Goal: Check status: Check status

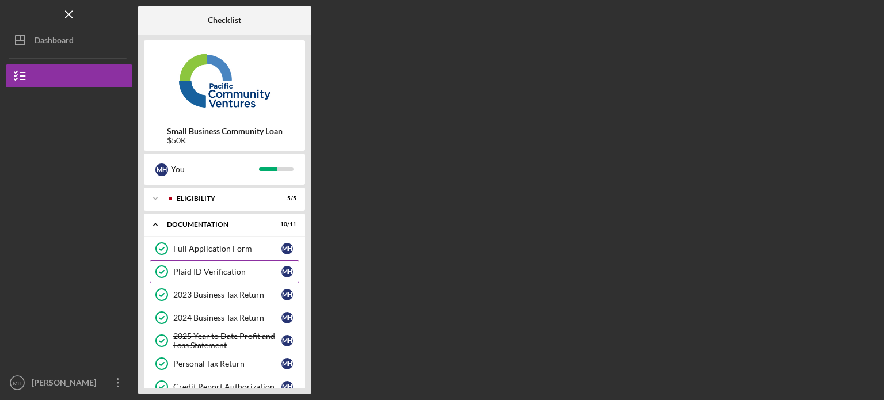
click at [223, 263] on link "Plaid ID Verification Plaid ID Verification M H" at bounding box center [225, 271] width 150 height 23
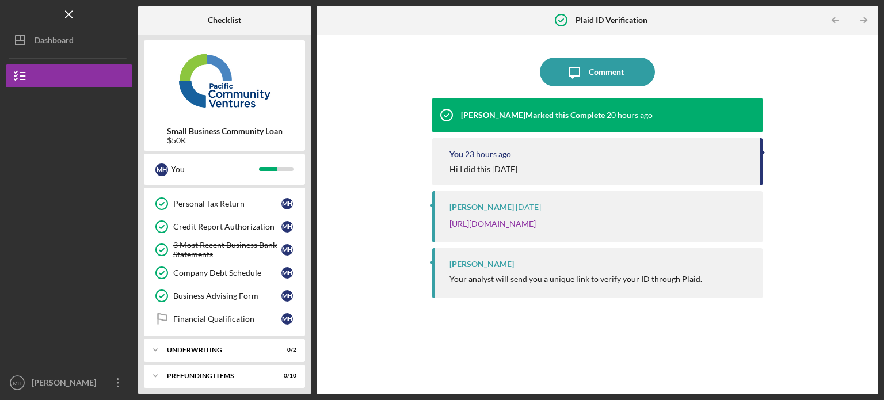
scroll to position [162, 0]
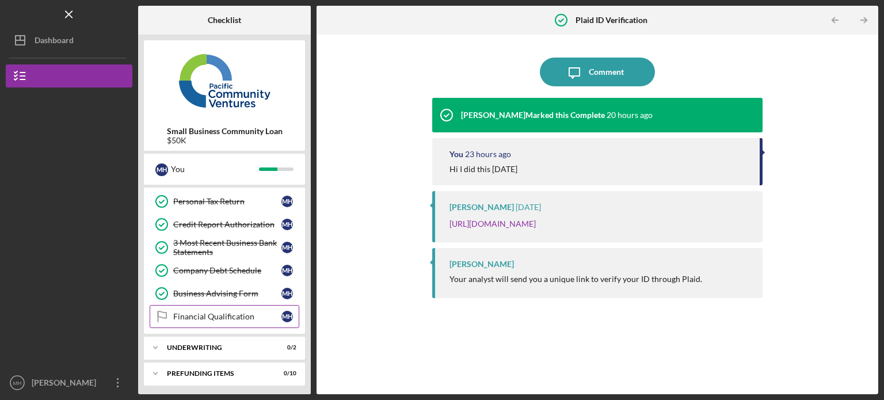
click at [235, 317] on div "Financial Qualification" at bounding box center [227, 316] width 108 height 9
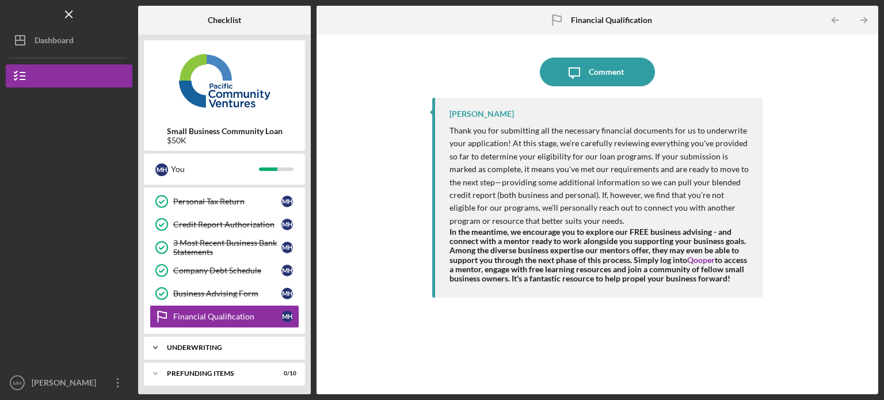
click at [253, 344] on div "Underwriting" at bounding box center [229, 347] width 124 height 7
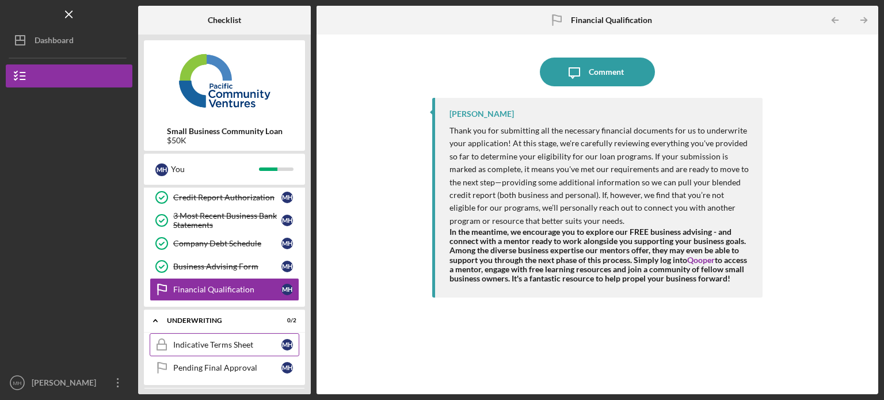
scroll to position [214, 0]
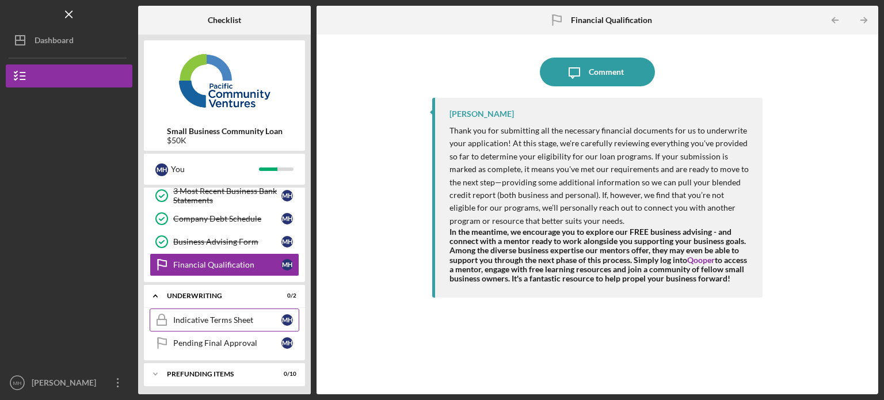
click at [231, 317] on div "Indicative Terms Sheet" at bounding box center [227, 319] width 108 height 9
